Goal: Check status: Check status

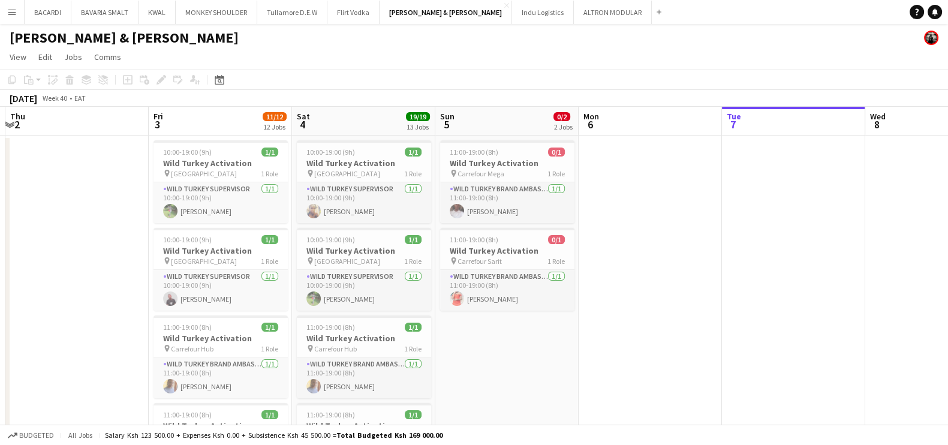
click at [14, 9] on app-icon "Menu" at bounding box center [12, 12] width 10 height 10
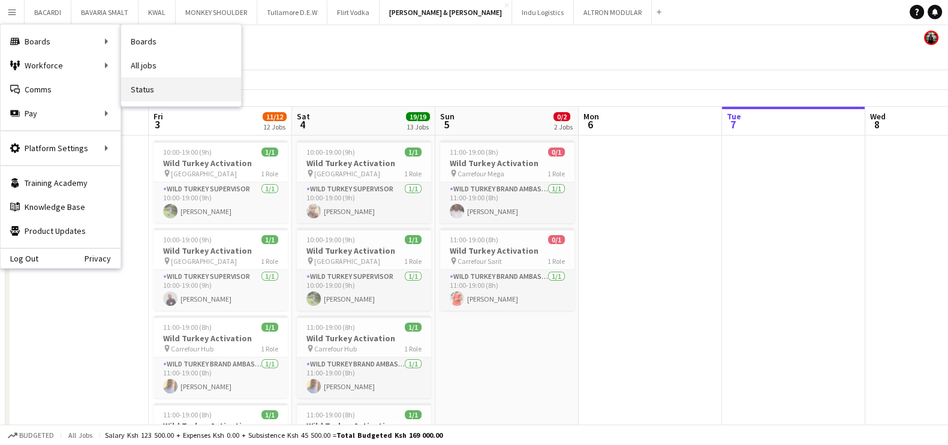
click at [158, 89] on link "Status" at bounding box center [181, 89] width 120 height 24
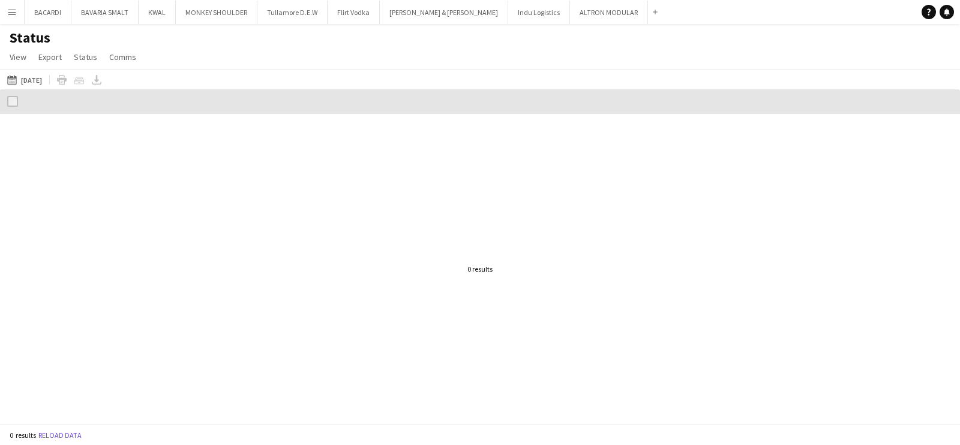
click at [8, 71] on div "07-10-2025 to 13-10-2025 04-10-2025 Today This Week This Month Yesterday Last W…" at bounding box center [480, 80] width 960 height 20
click at [13, 79] on app-icon "[DATE] to [DATE]" at bounding box center [14, 80] width 14 height 10
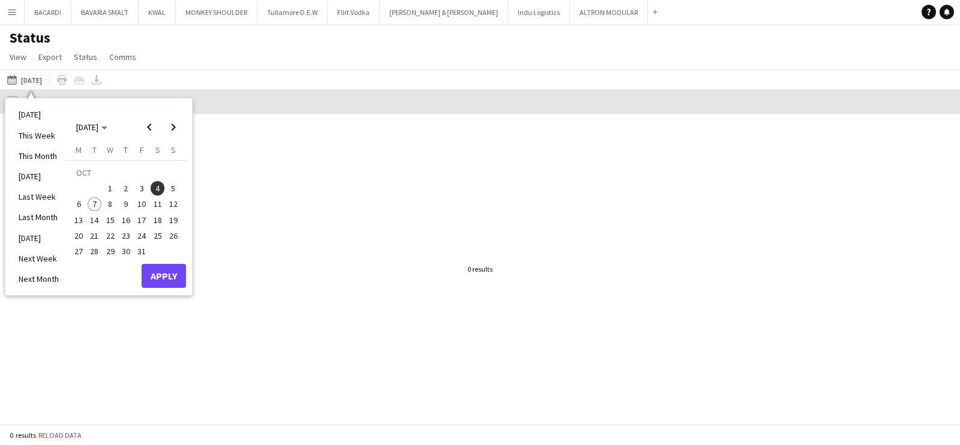
click at [176, 187] on span "5" at bounding box center [173, 188] width 14 height 14
click at [169, 277] on button "Apply" at bounding box center [164, 276] width 44 height 24
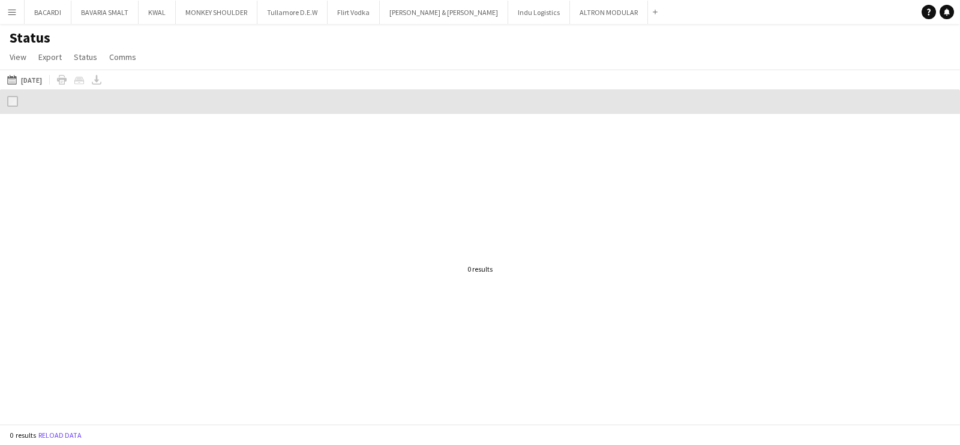
click at [12, 11] on app-icon "Menu" at bounding box center [12, 12] width 10 height 10
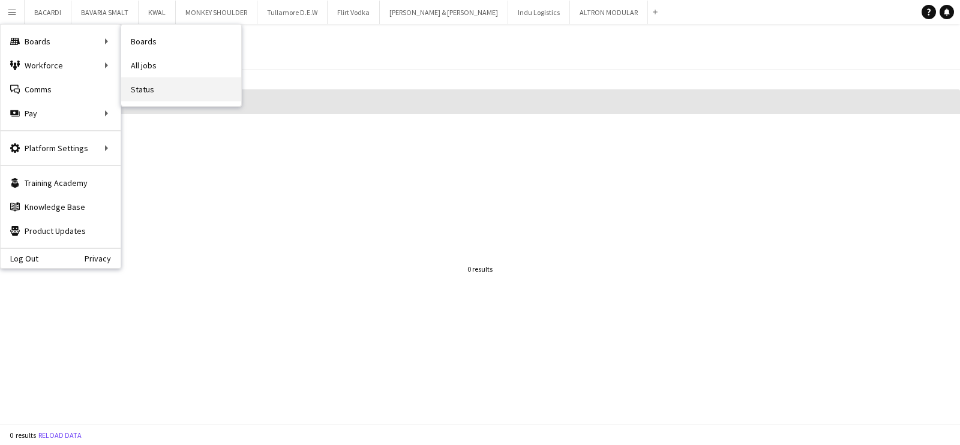
click at [159, 97] on link "Status" at bounding box center [181, 89] width 120 height 24
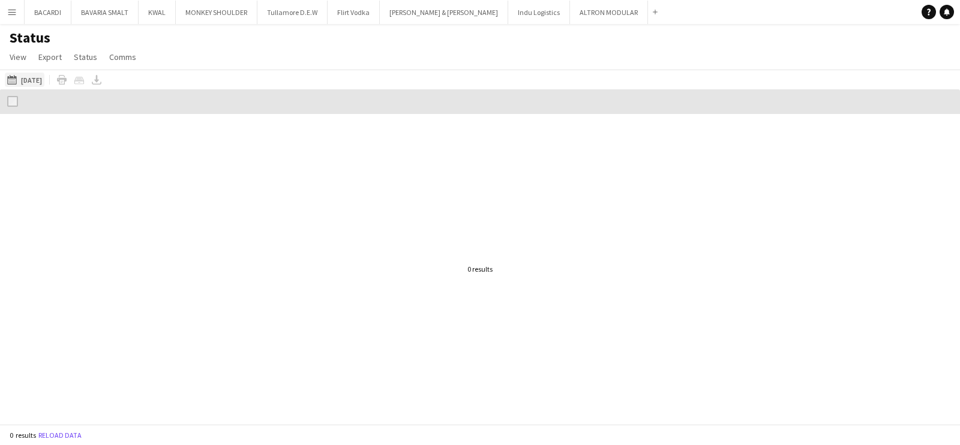
click at [14, 79] on app-icon "[DATE] to [DATE]" at bounding box center [14, 80] width 14 height 10
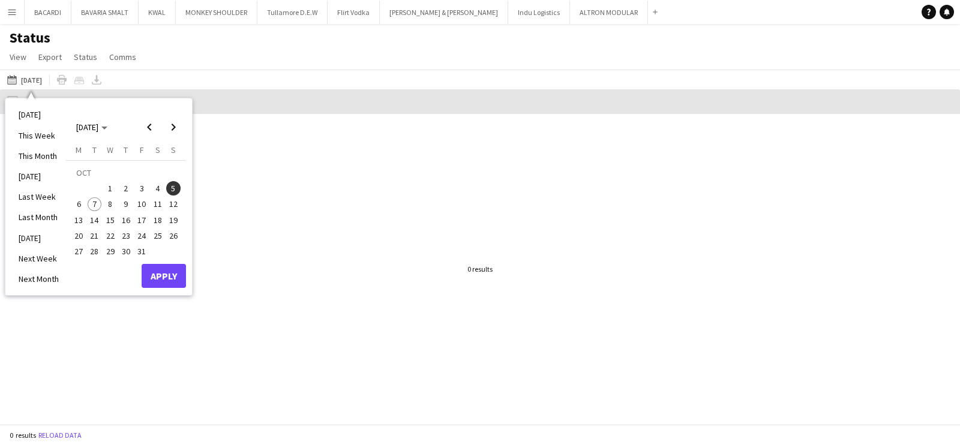
click at [157, 187] on span "4" at bounding box center [158, 188] width 14 height 14
click at [167, 279] on button "Apply" at bounding box center [164, 276] width 44 height 24
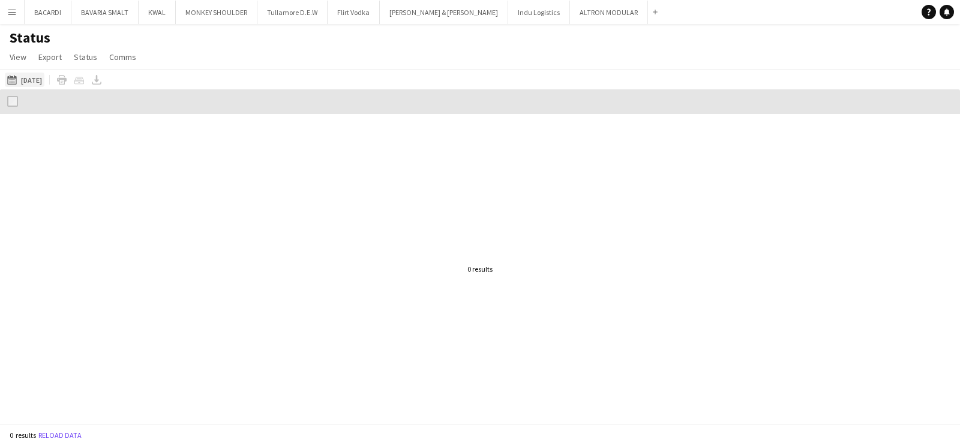
click at [5, 81] on button "07-10-2025 to 13-10-2025 04-10-2025" at bounding box center [25, 80] width 40 height 14
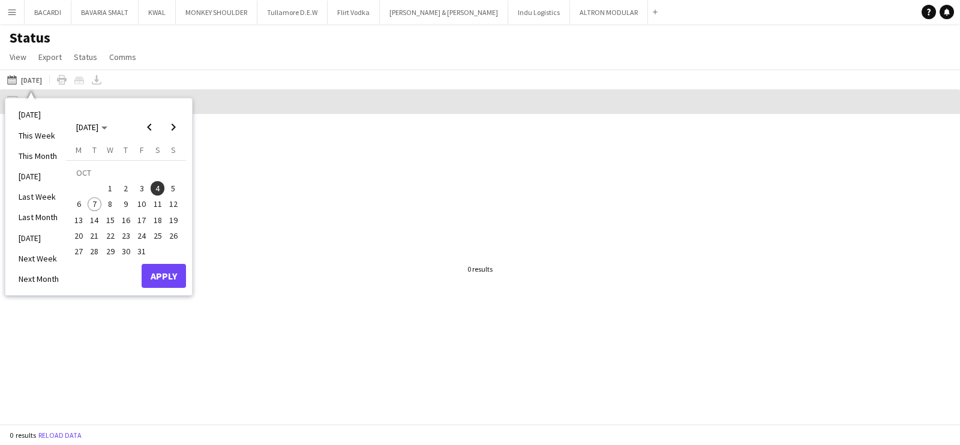
click at [17, 12] on button "Menu" at bounding box center [12, 12] width 24 height 24
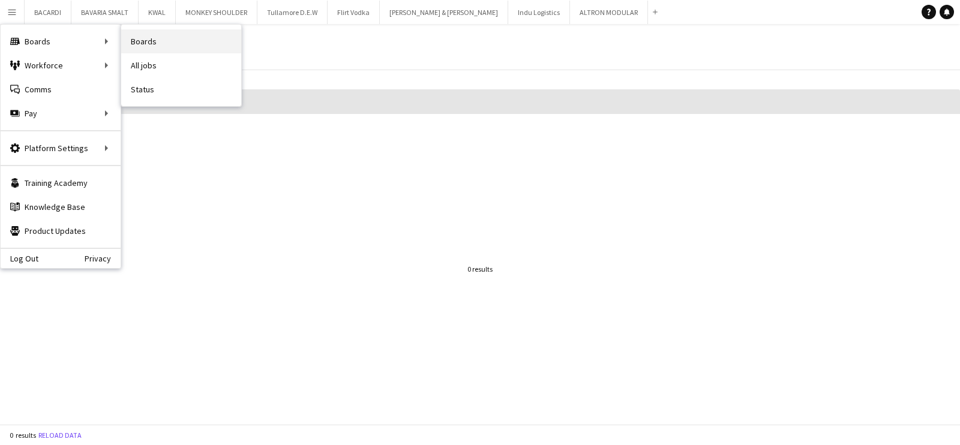
click at [163, 37] on link "Boards" at bounding box center [181, 41] width 120 height 24
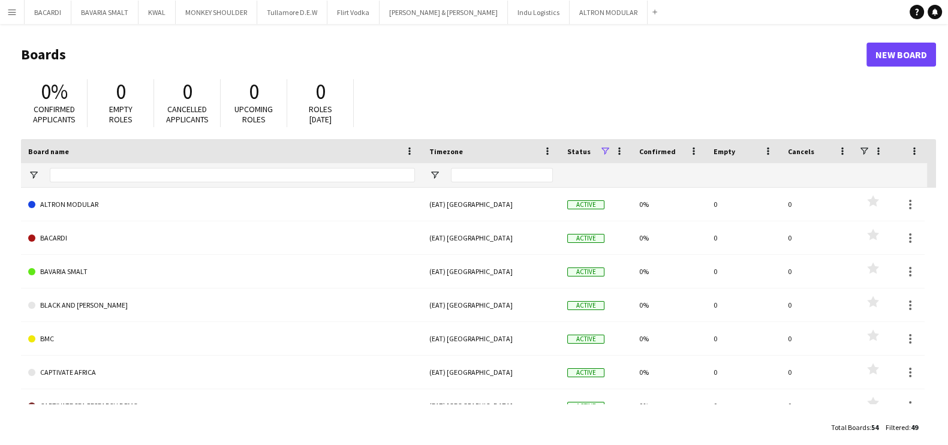
click at [5, 7] on button "Menu" at bounding box center [12, 12] width 24 height 24
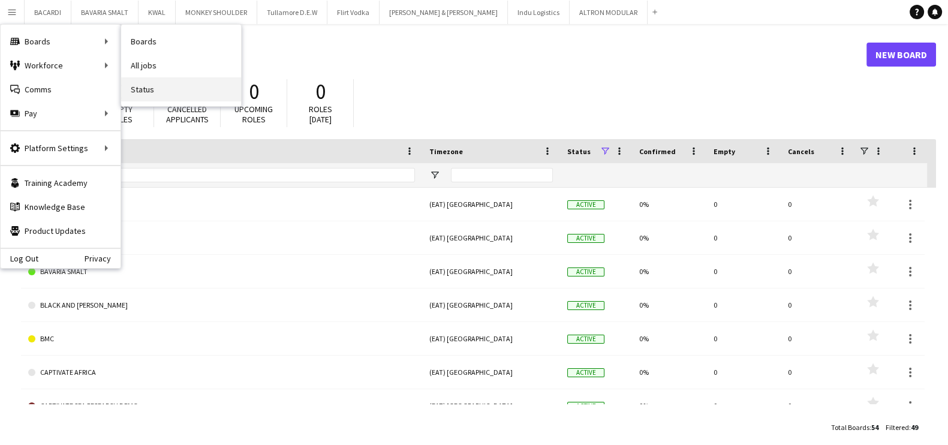
click at [160, 89] on link "Status" at bounding box center [181, 89] width 120 height 24
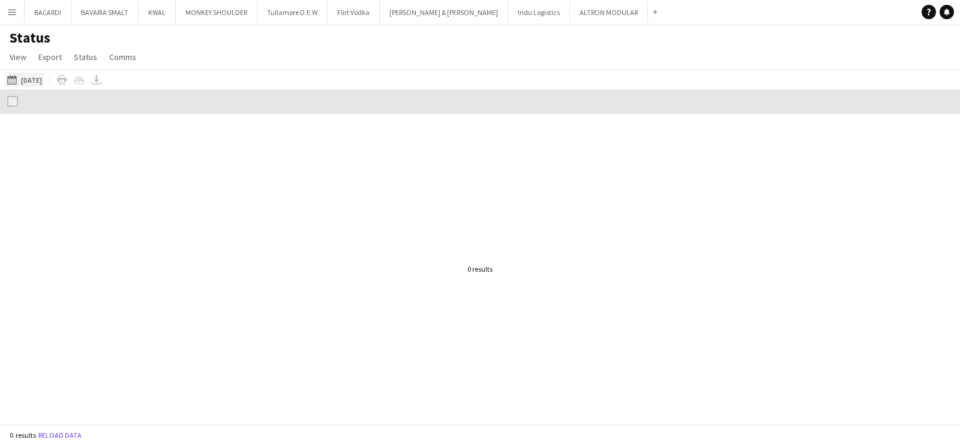
click at [17, 80] on app-icon "04-10-2025" at bounding box center [14, 80] width 14 height 10
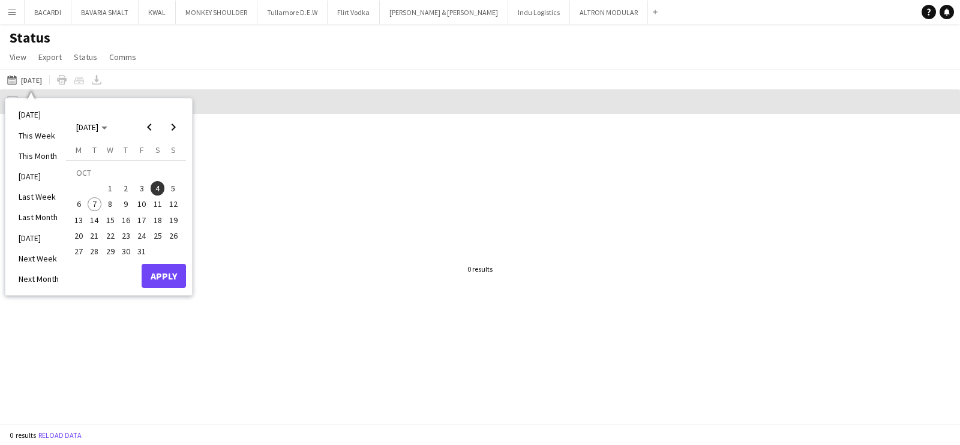
click at [145, 181] on button "3" at bounding box center [142, 189] width 16 height 16
click at [183, 274] on button "Apply" at bounding box center [164, 276] width 44 height 24
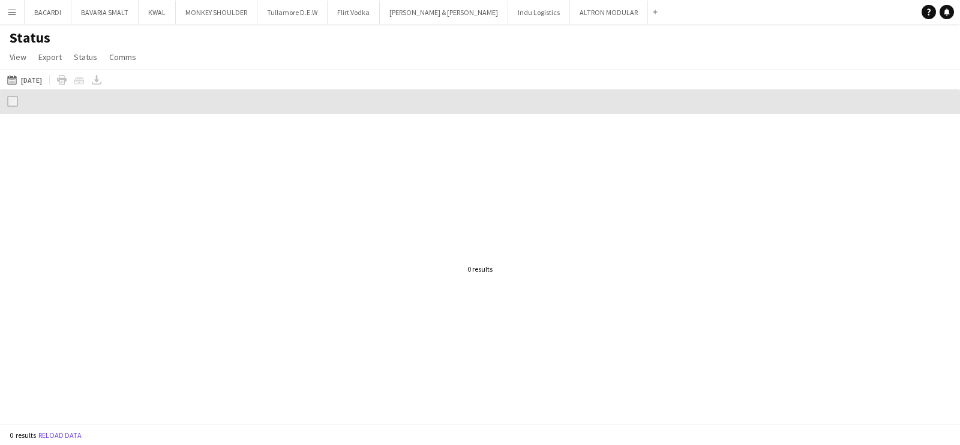
click at [18, 97] on div at bounding box center [480, 101] width 960 height 25
click at [19, 75] on app-icon "04-10-2025" at bounding box center [14, 80] width 14 height 10
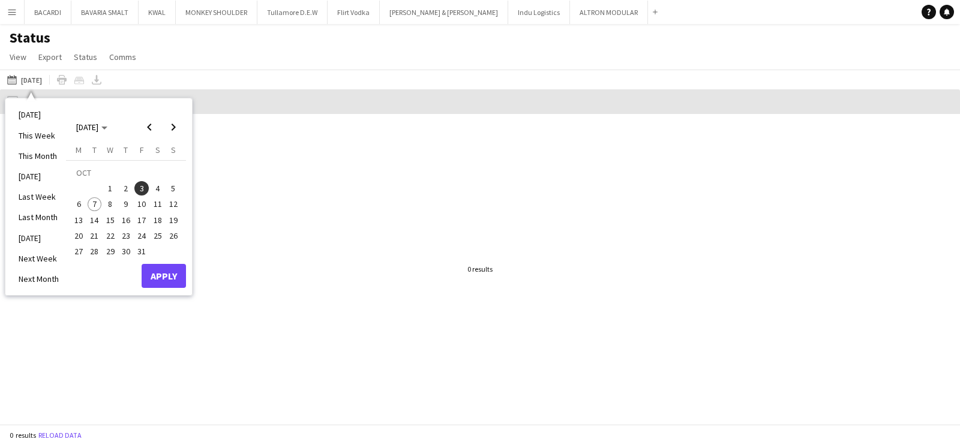
click at [131, 190] on span "2" at bounding box center [126, 188] width 14 height 14
click at [175, 268] on button "Apply" at bounding box center [164, 276] width 44 height 24
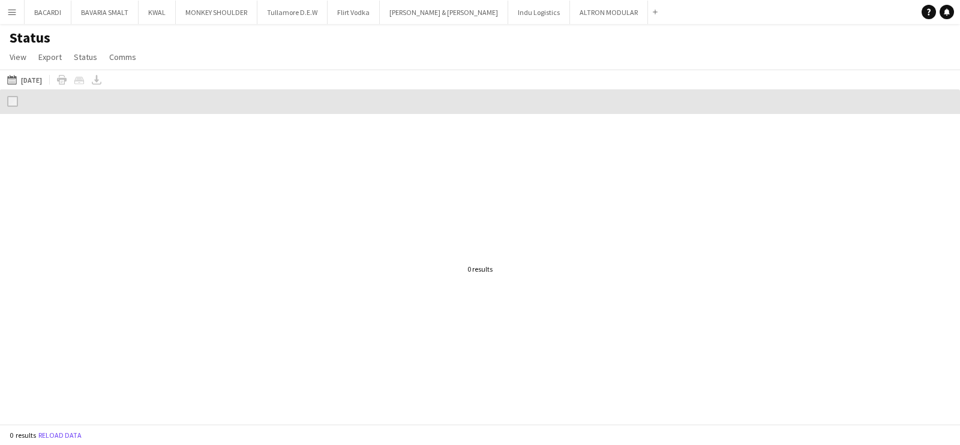
click at [17, 10] on button "Menu" at bounding box center [12, 12] width 24 height 24
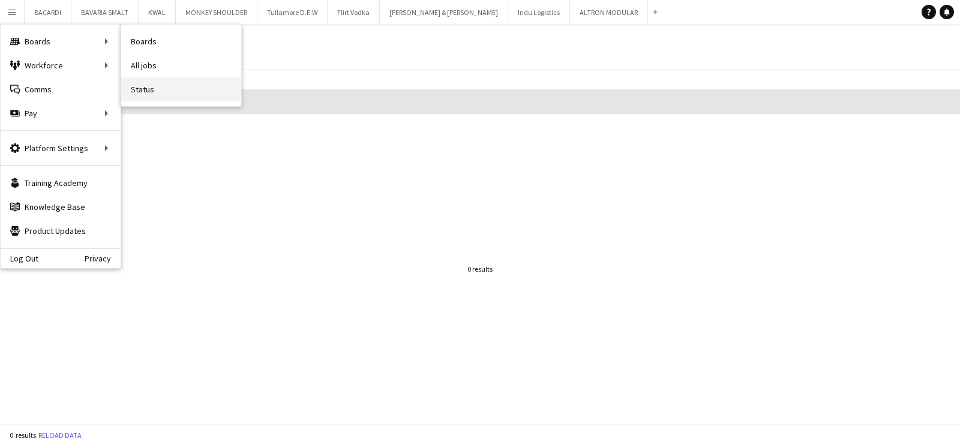
click at [178, 88] on link "Status" at bounding box center [181, 89] width 120 height 24
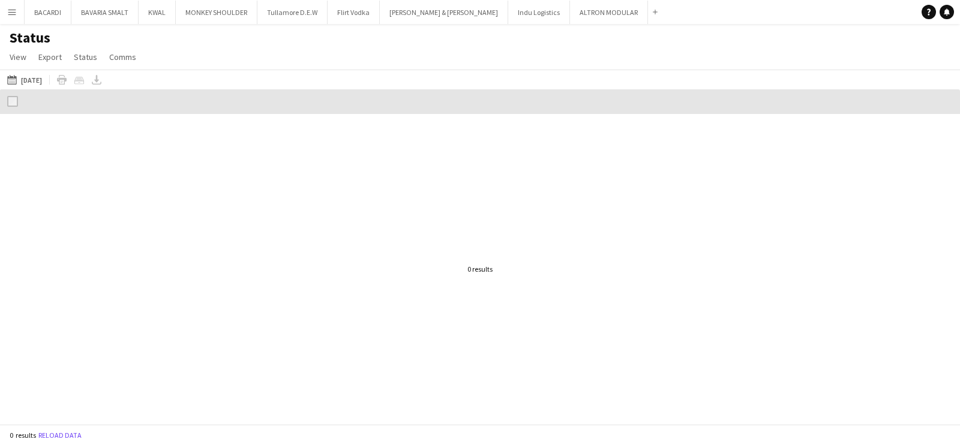
click at [12, 8] on app-icon "Menu" at bounding box center [12, 12] width 10 height 10
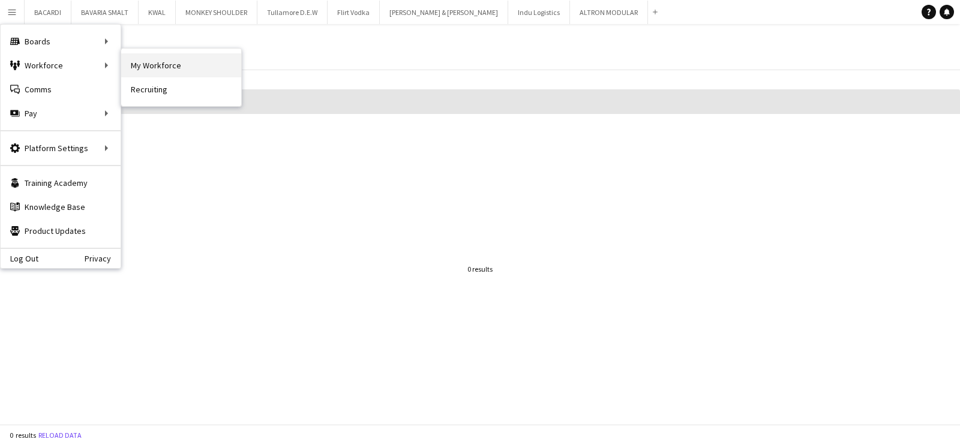
click at [156, 59] on link "My Workforce" at bounding box center [181, 65] width 120 height 24
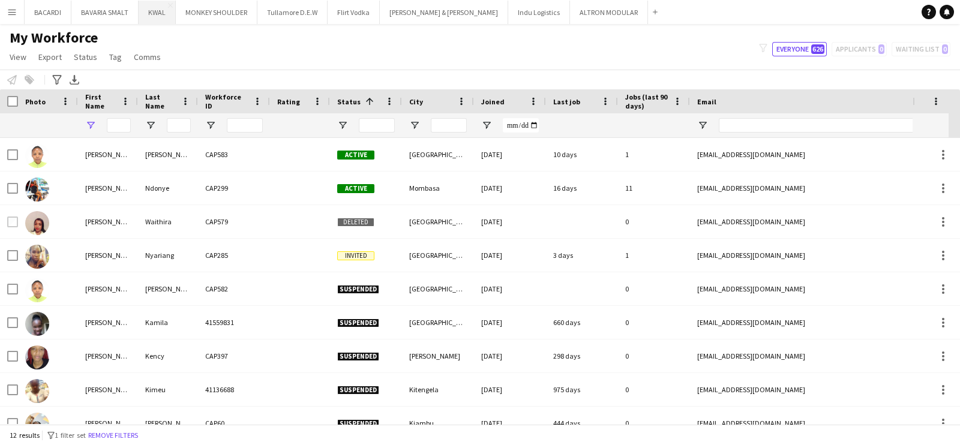
type input "*****"
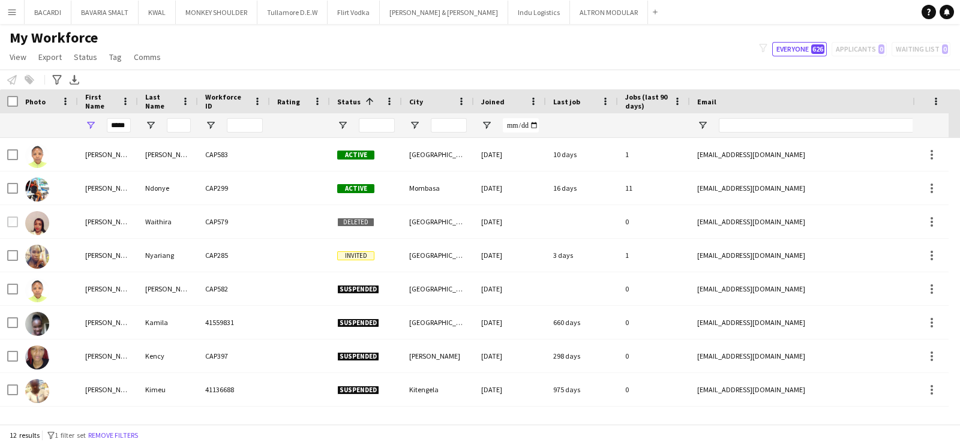
click at [16, 14] on app-icon "Menu" at bounding box center [12, 12] width 10 height 10
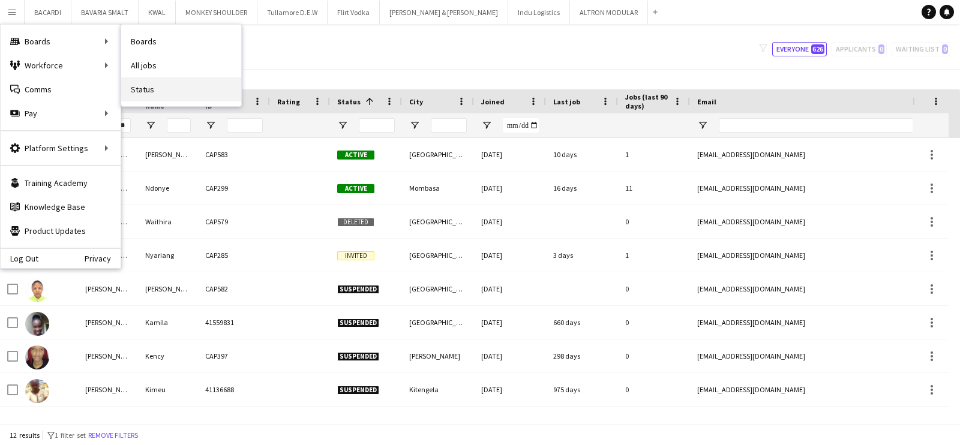
click at [147, 78] on link "Status" at bounding box center [181, 89] width 120 height 24
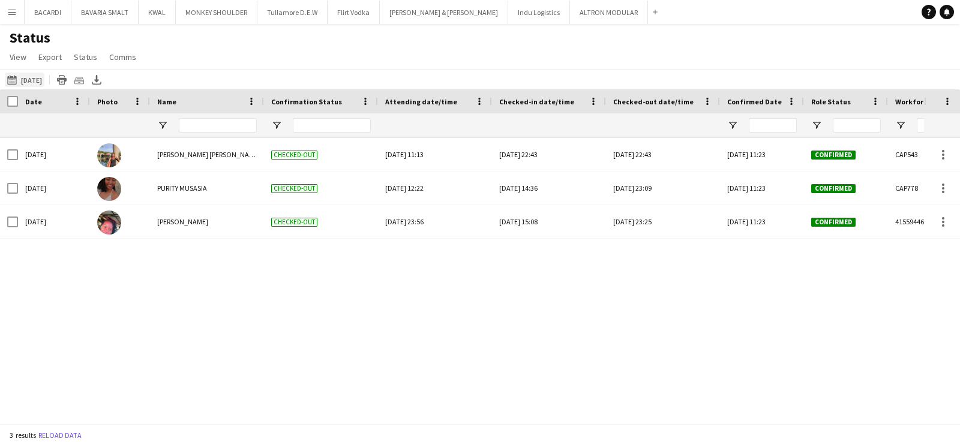
click at [7, 75] on app-icon "[DATE] to [DATE]" at bounding box center [14, 80] width 14 height 10
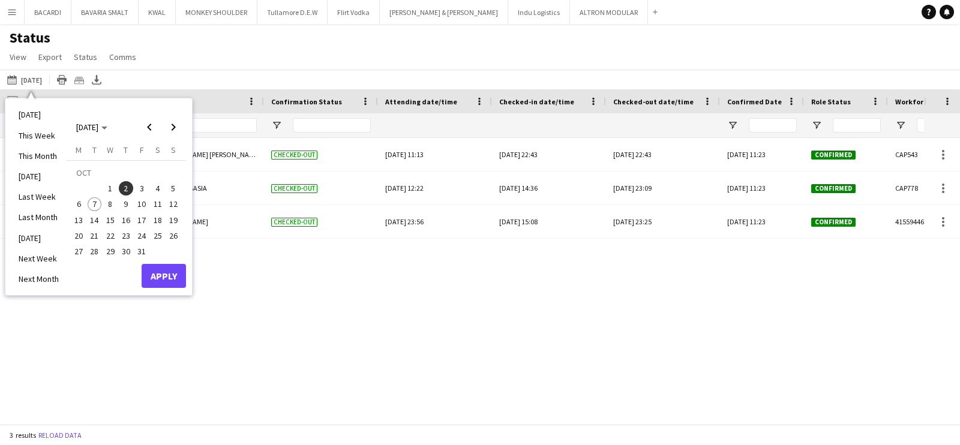
click at [173, 187] on span "5" at bounding box center [173, 188] width 14 height 14
click at [170, 268] on button "Apply" at bounding box center [164, 276] width 44 height 24
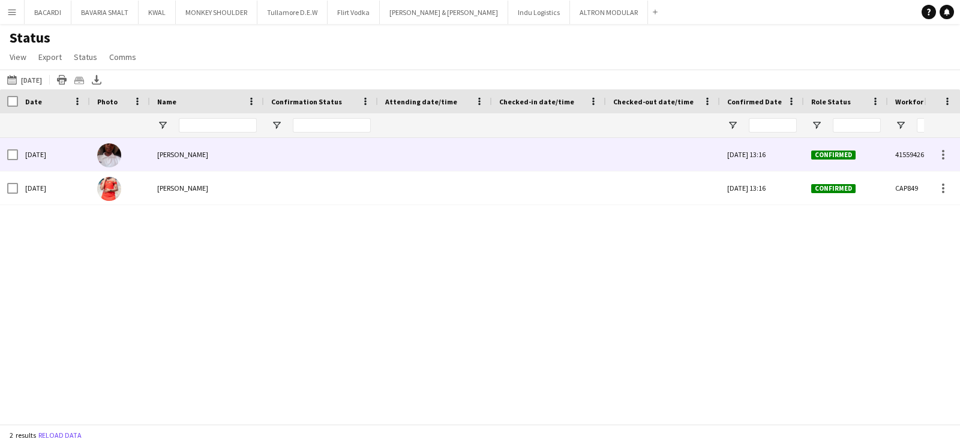
click at [332, 154] on div at bounding box center [321, 154] width 114 height 33
click at [330, 142] on div at bounding box center [321, 154] width 114 height 33
click at [394, 152] on div at bounding box center [435, 154] width 100 height 33
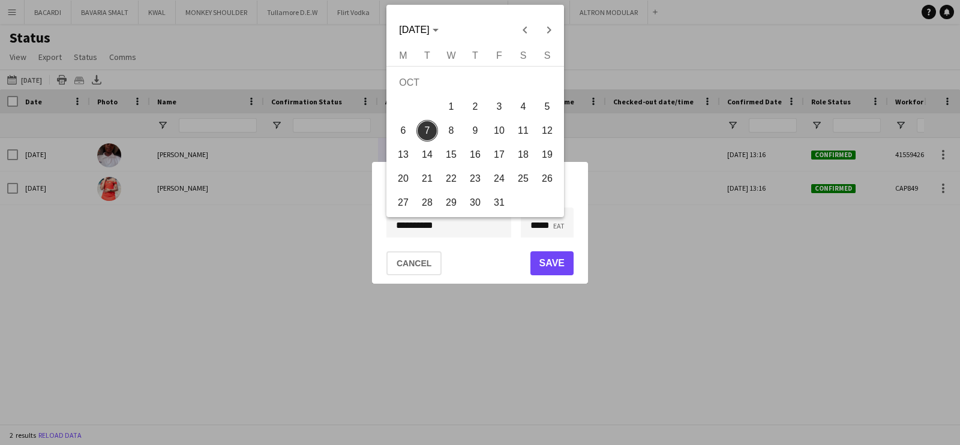
click at [428, 226] on div "**********" at bounding box center [480, 222] width 960 height 445
click at [428, 226] on div at bounding box center [480, 222] width 960 height 445
click at [428, 226] on div "**********" at bounding box center [480, 222] width 960 height 445
click at [525, 106] on span "4" at bounding box center [523, 107] width 22 height 22
type input "**********"
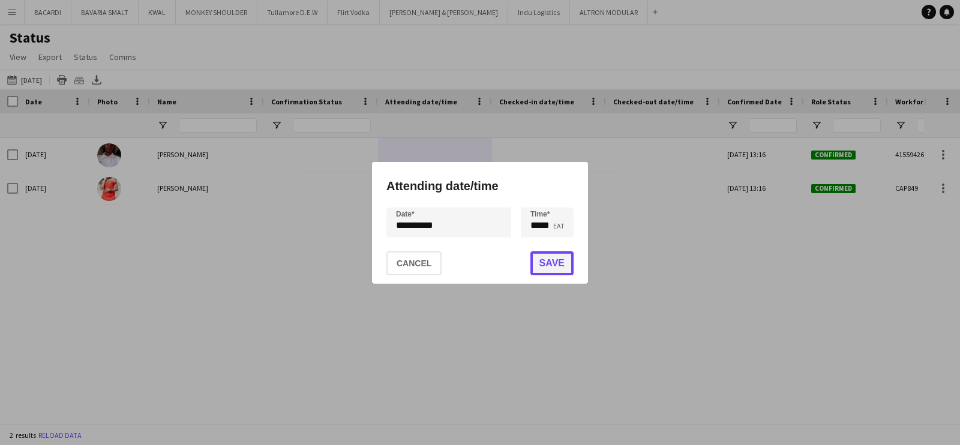
click at [558, 266] on button "Save" at bounding box center [551, 263] width 43 height 24
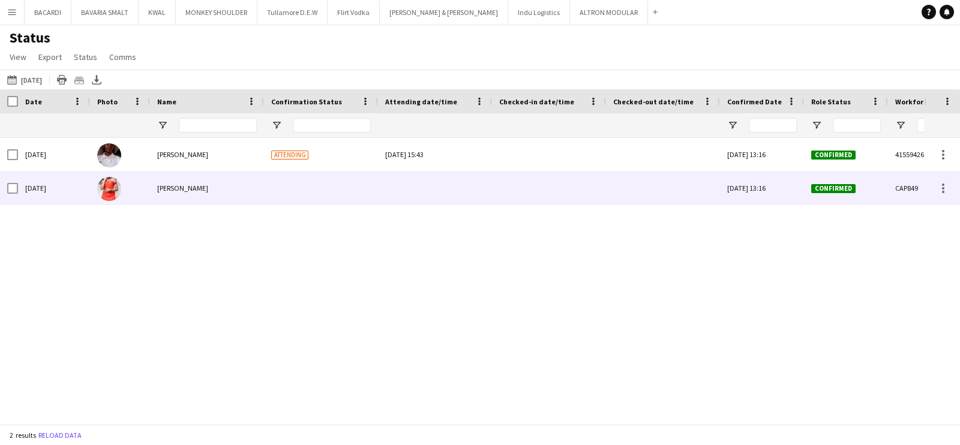
click at [413, 190] on div at bounding box center [435, 188] width 100 height 33
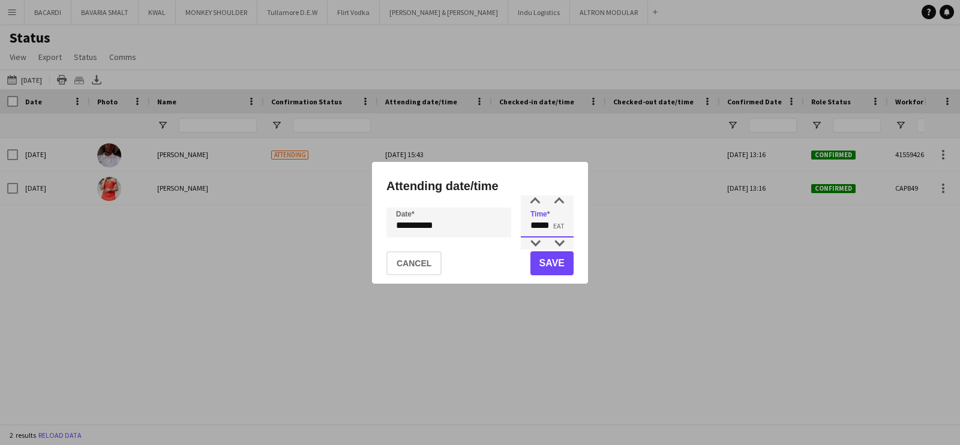
click at [542, 224] on input "*****" at bounding box center [547, 223] width 53 height 30
click at [558, 235] on input "*****" at bounding box center [547, 223] width 53 height 30
click at [560, 242] on div at bounding box center [559, 244] width 24 height 12
type input "*****"
click at [560, 242] on div at bounding box center [559, 244] width 24 height 12
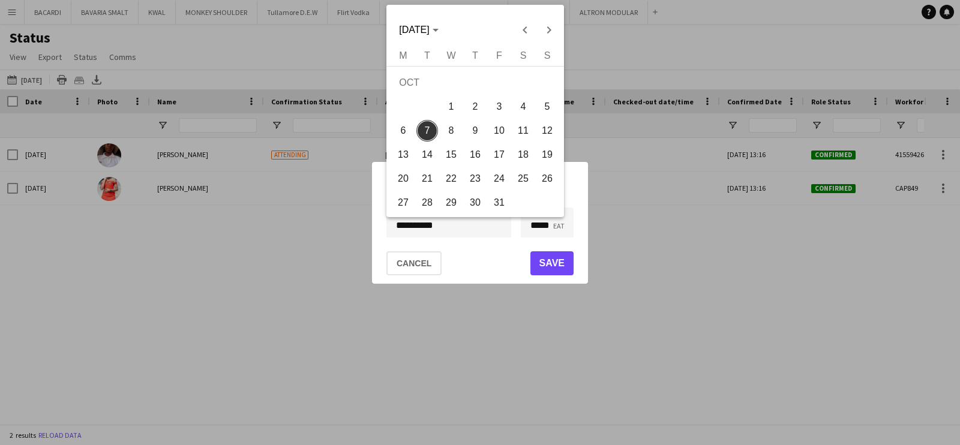
click at [433, 224] on div "**********" at bounding box center [480, 222] width 960 height 445
click at [522, 104] on span "4" at bounding box center [523, 107] width 22 height 22
type input "**********"
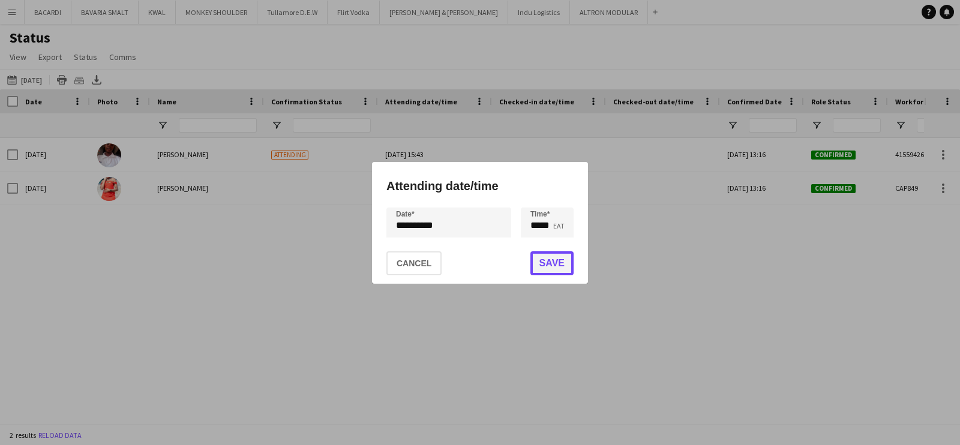
click at [541, 262] on button "Save" at bounding box center [551, 263] width 43 height 24
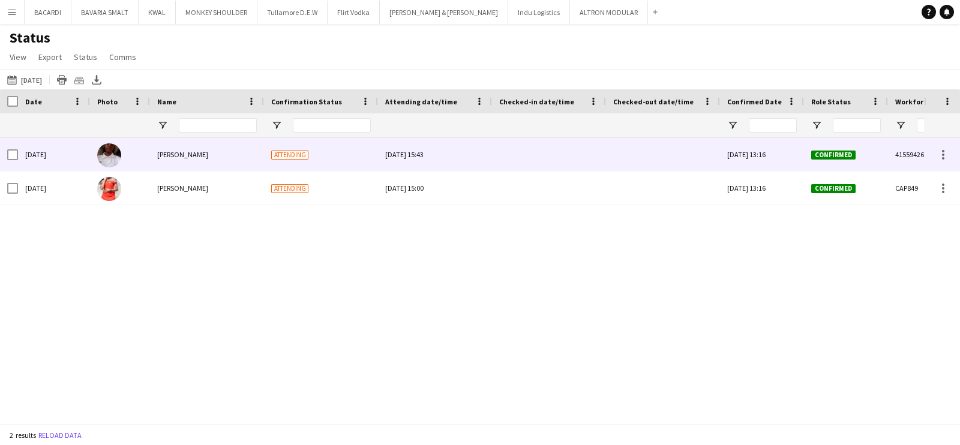
click at [546, 146] on div at bounding box center [549, 154] width 100 height 33
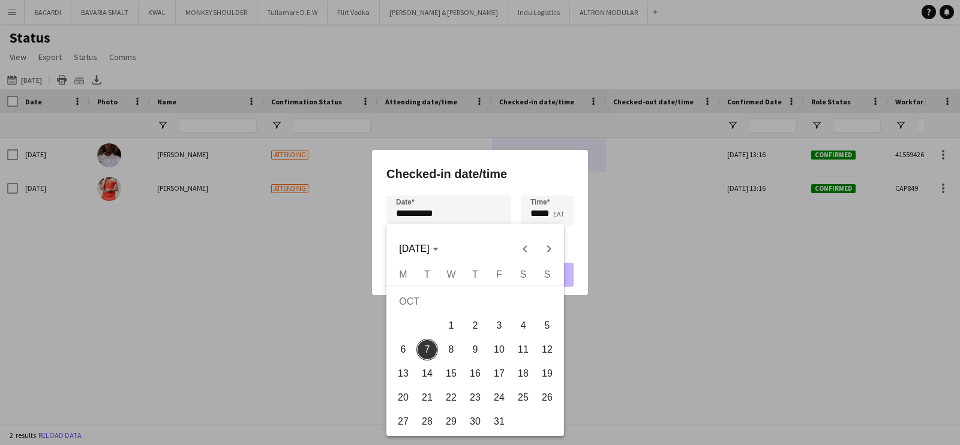
click at [487, 209] on div "**********" at bounding box center [480, 222] width 960 height 445
click at [541, 319] on span "5" at bounding box center [547, 326] width 22 height 22
type input "**********"
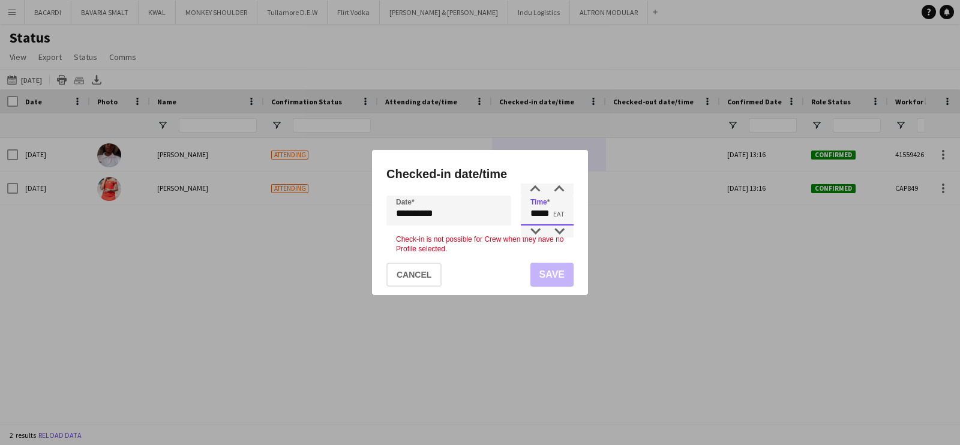
click at [540, 209] on input "*****" at bounding box center [547, 211] width 53 height 30
click at [419, 275] on button "Cancel" at bounding box center [413, 275] width 55 height 24
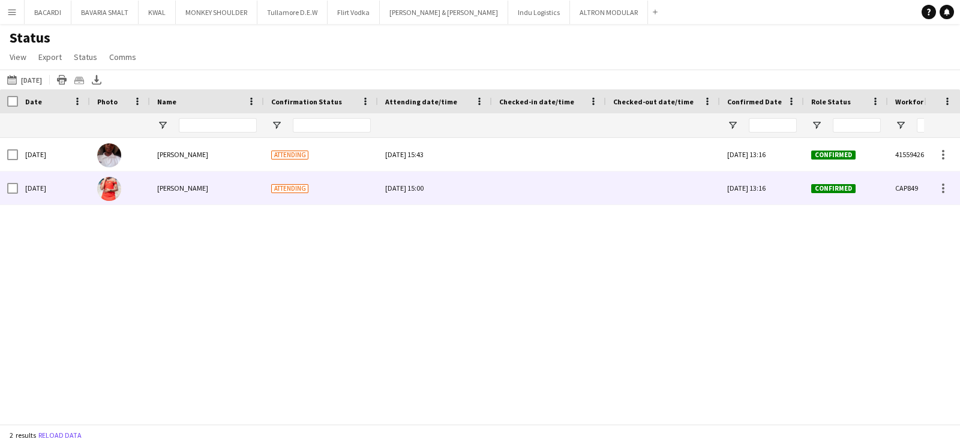
click at [524, 194] on div at bounding box center [549, 188] width 100 height 33
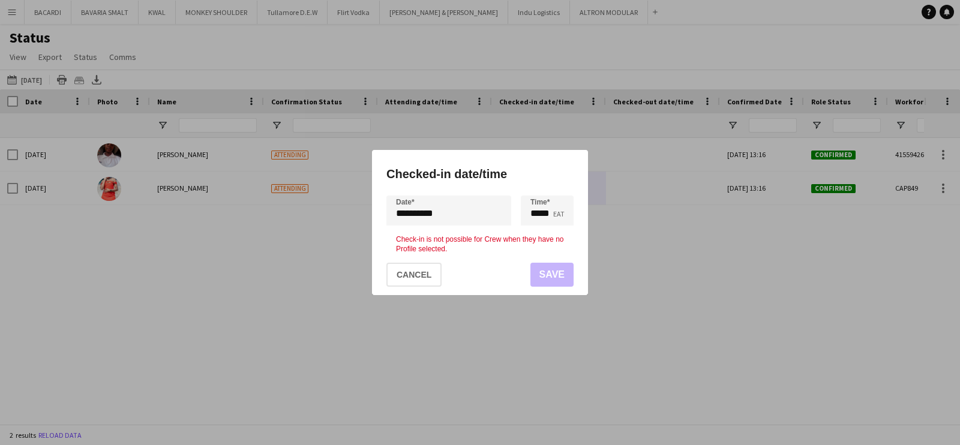
click at [318, 245] on div at bounding box center [480, 222] width 960 height 445
click at [418, 271] on button "Cancel" at bounding box center [413, 275] width 55 height 24
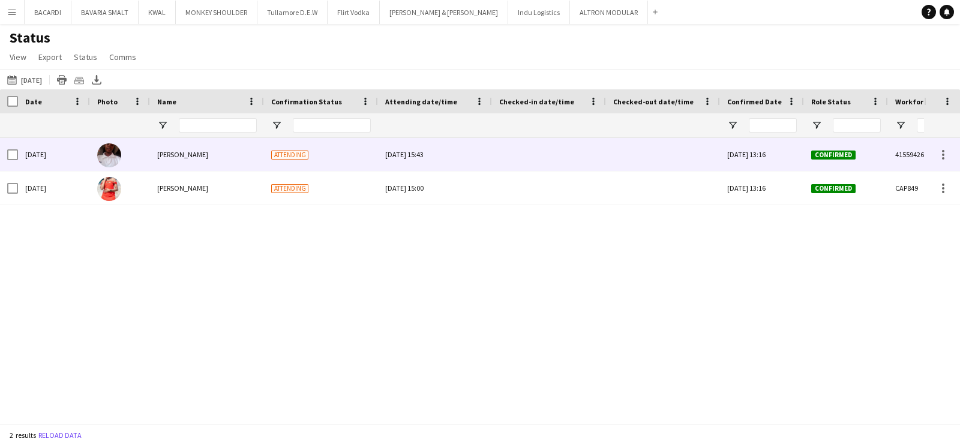
click at [526, 139] on div at bounding box center [549, 154] width 100 height 33
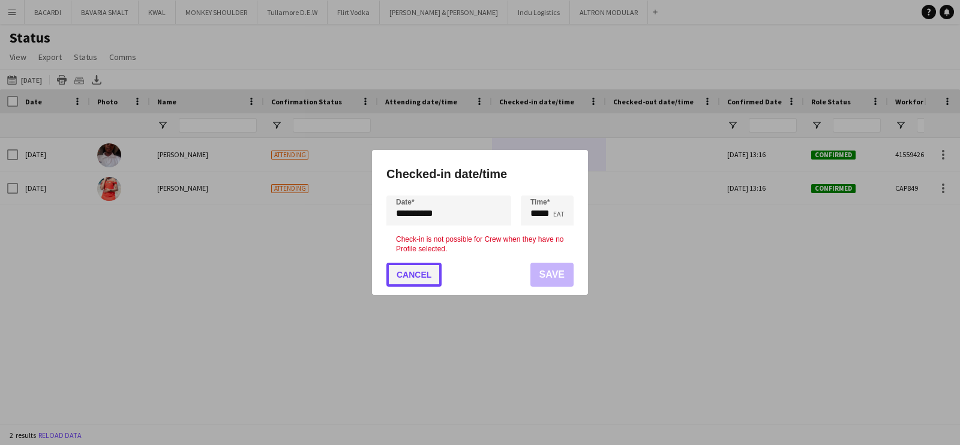
click at [418, 283] on button "Cancel" at bounding box center [413, 275] width 55 height 24
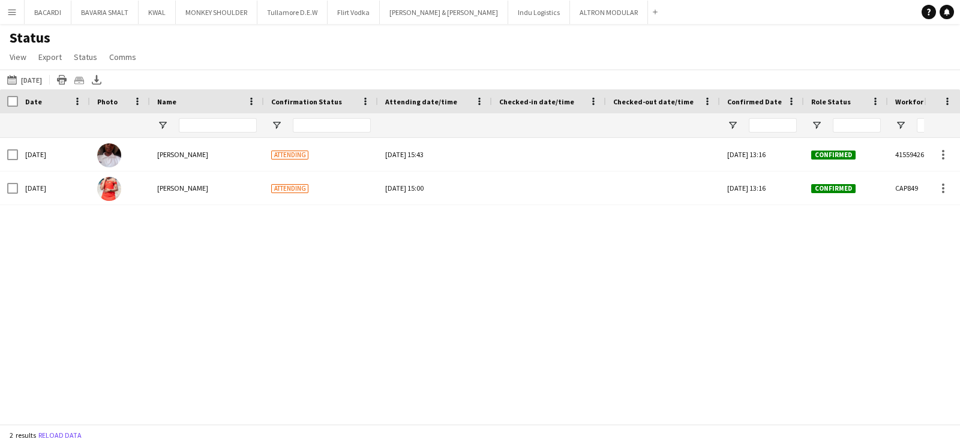
drag, startPoint x: 602, startPoint y: 227, endPoint x: 549, endPoint y: 232, distance: 53.0
click at [549, 232] on div "[DATE] [PERSON_NAME] Attending [DATE] 15:43 [DATE] 13:16 Confirmed 41559426 [PE…" at bounding box center [462, 275] width 924 height 275
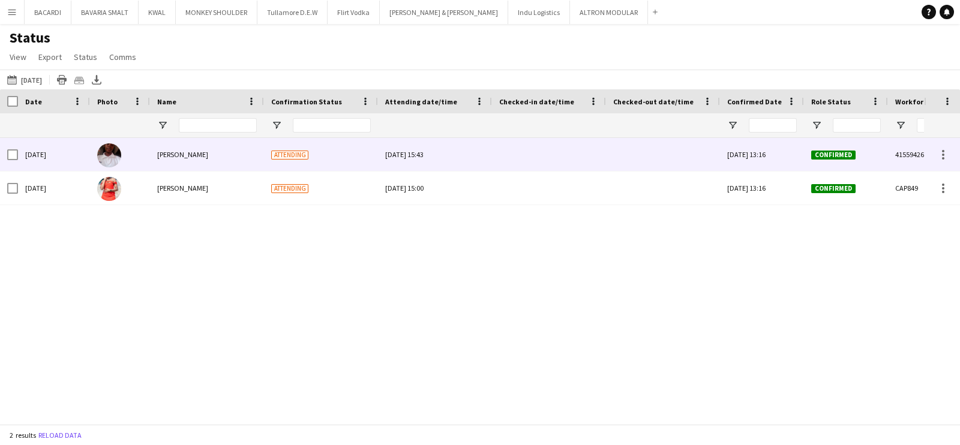
click at [639, 143] on div at bounding box center [663, 154] width 100 height 33
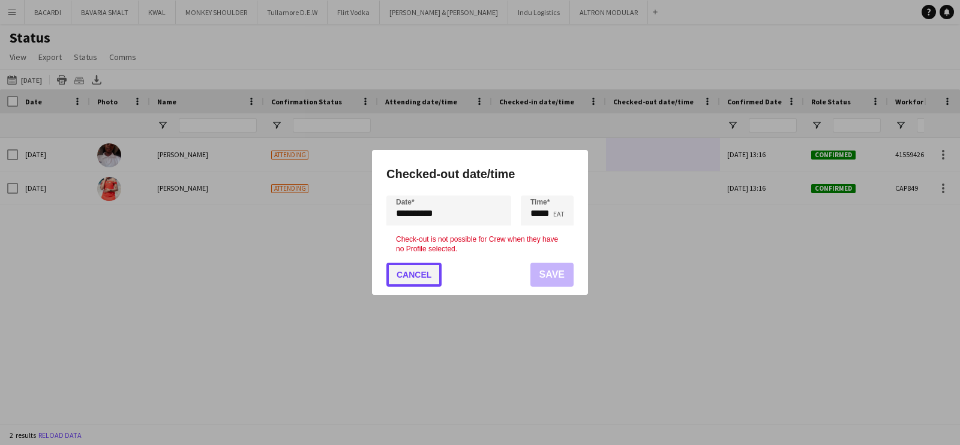
click at [424, 274] on button "Cancel" at bounding box center [413, 275] width 55 height 24
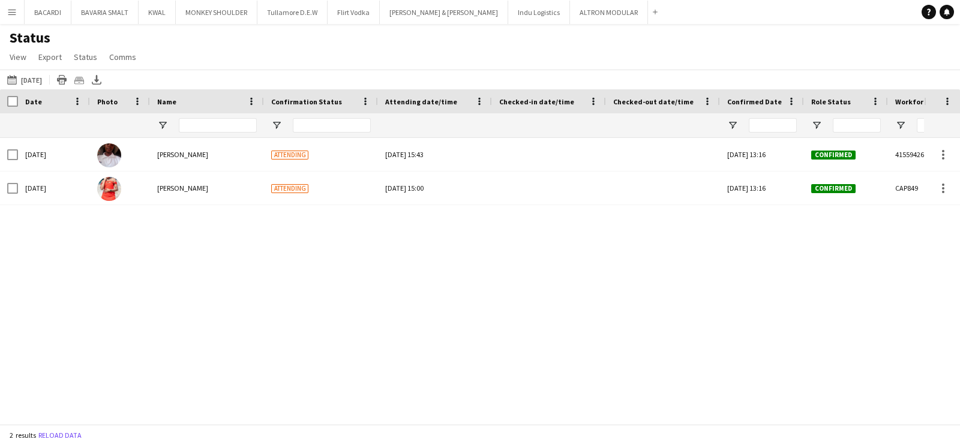
click at [532, 136] on div at bounding box center [549, 125] width 100 height 24
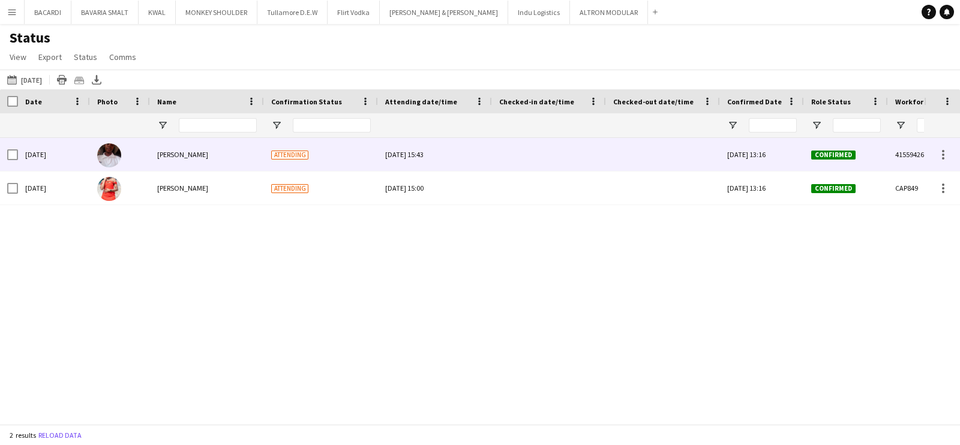
click at [525, 141] on div at bounding box center [549, 154] width 100 height 33
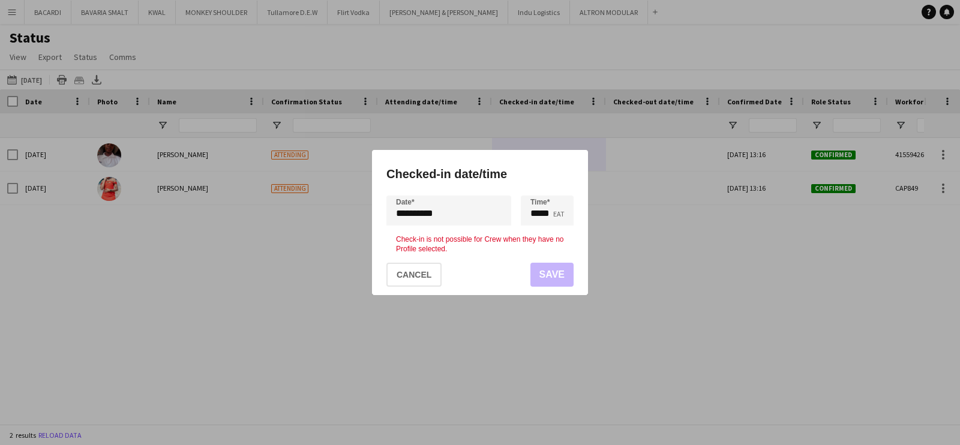
click at [408, 287] on mat-dialog-actions "Cancel Save" at bounding box center [479, 274] width 187 height 41
click at [410, 286] on mat-dialog-actions "Cancel Save" at bounding box center [479, 274] width 187 height 41
click at [408, 263] on button "Cancel" at bounding box center [413, 275] width 55 height 24
